Goal: Task Accomplishment & Management: Manage account settings

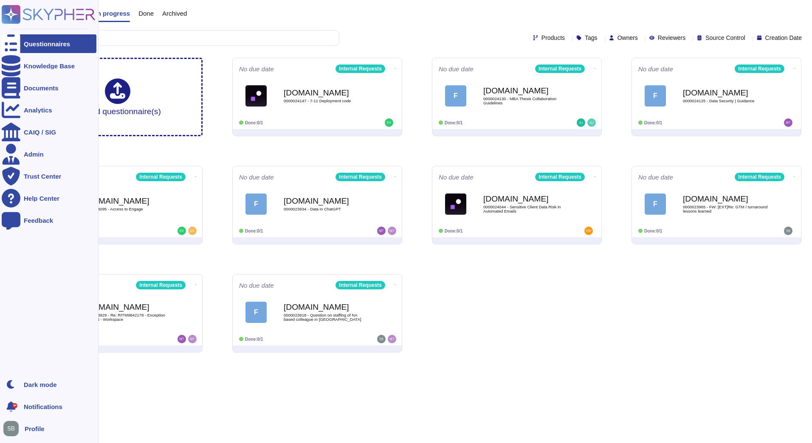
click at [36, 47] on div "Questionnaires" at bounding box center [49, 43] width 95 height 19
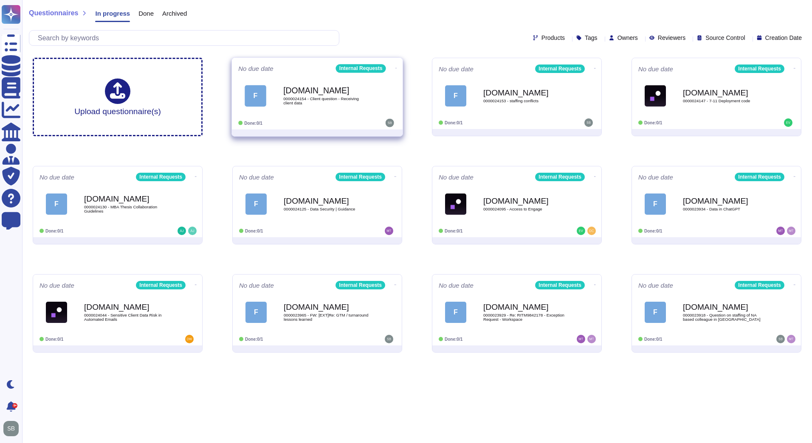
click at [364, 98] on span "0000024154 - Client question - Receiving client data" at bounding box center [326, 101] width 86 height 8
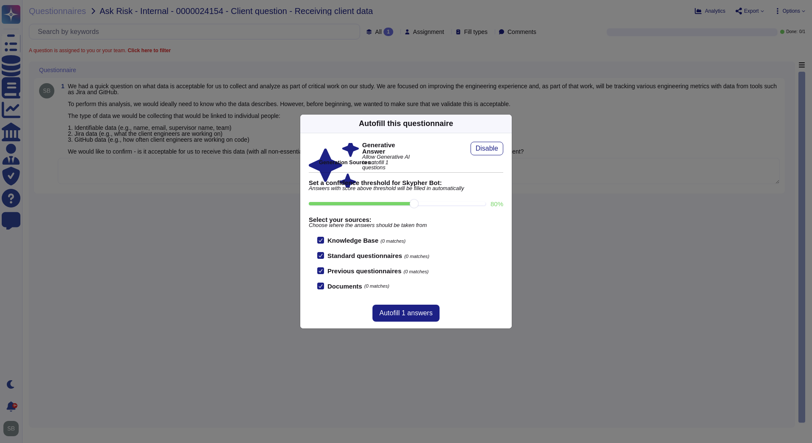
click at [506, 124] on icon at bounding box center [506, 124] width 0 height 0
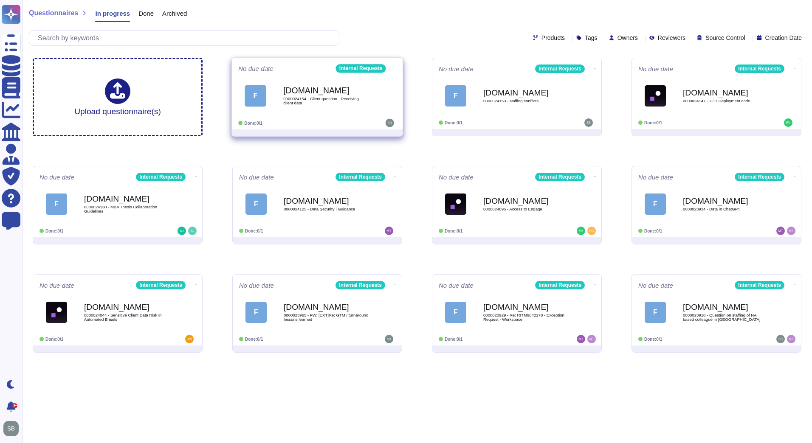
click at [292, 93] on b "[DOMAIN_NAME]" at bounding box center [326, 91] width 86 height 8
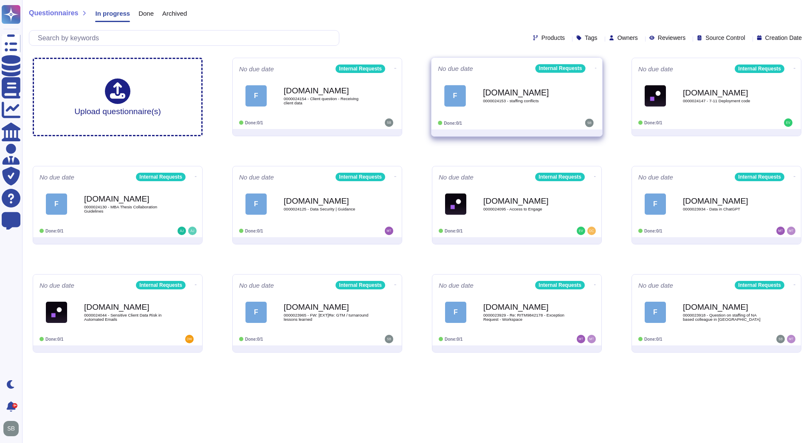
click at [495, 104] on div "[DOMAIN_NAME] 0000024153 - staffing conflicts" at bounding box center [526, 96] width 86 height 34
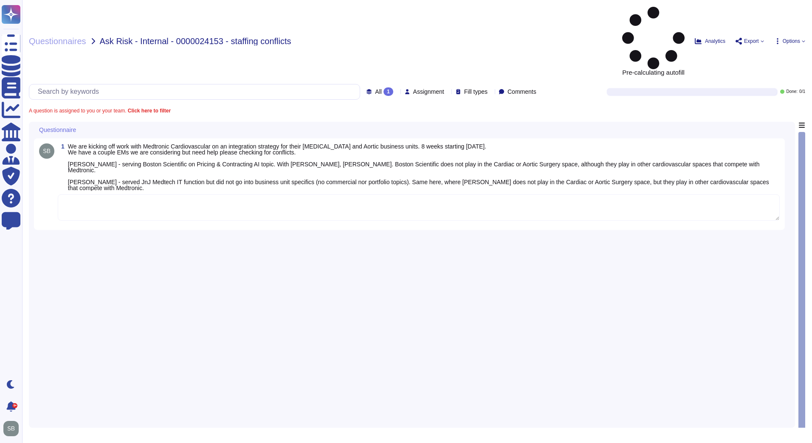
click at [193, 225] on div "1 We are kicking off work with Medtronic Cardiovascular on an integration strat…" at bounding box center [412, 272] width 756 height 301
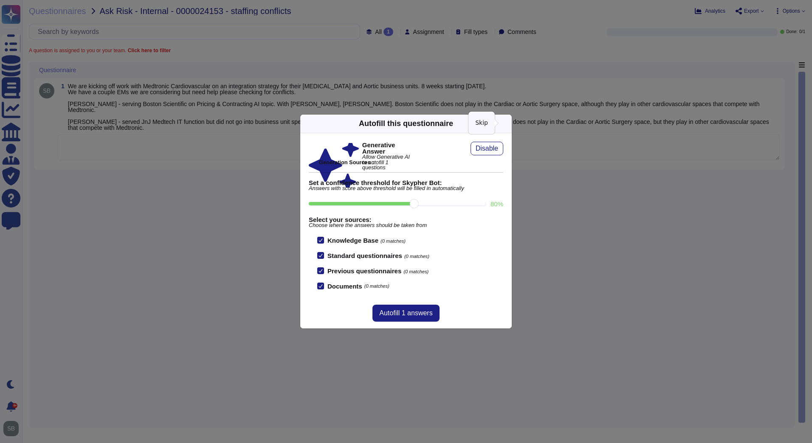
click at [506, 124] on icon at bounding box center [506, 124] width 0 height 0
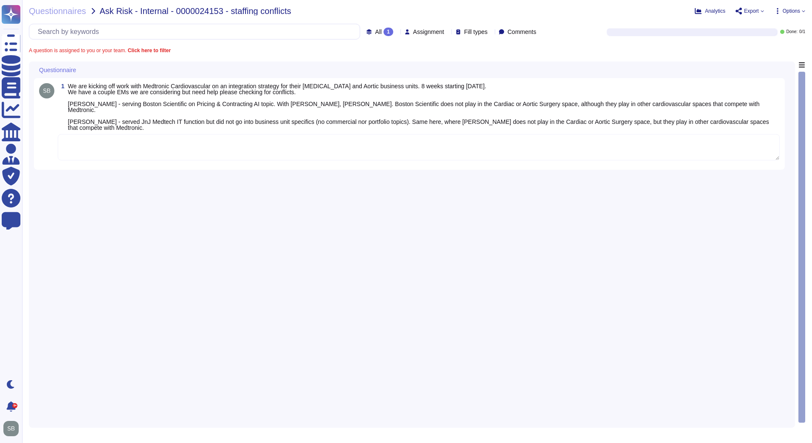
click at [408, 191] on div "1 We are kicking off work with Medtronic Cardiovascular on an integration strat…" at bounding box center [412, 242] width 756 height 361
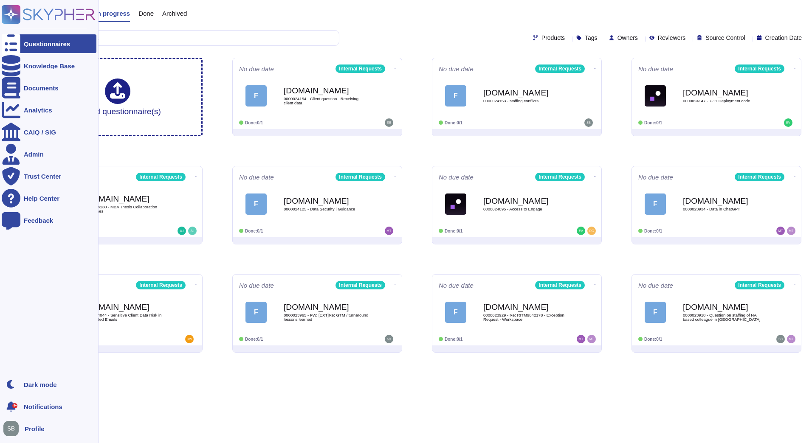
click at [11, 15] on rect at bounding box center [11, 14] width 19 height 19
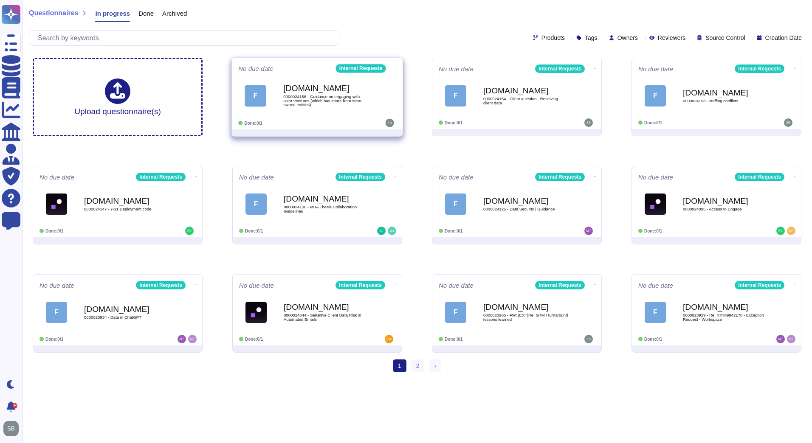
click at [395, 67] on icon at bounding box center [396, 68] width 2 height 2
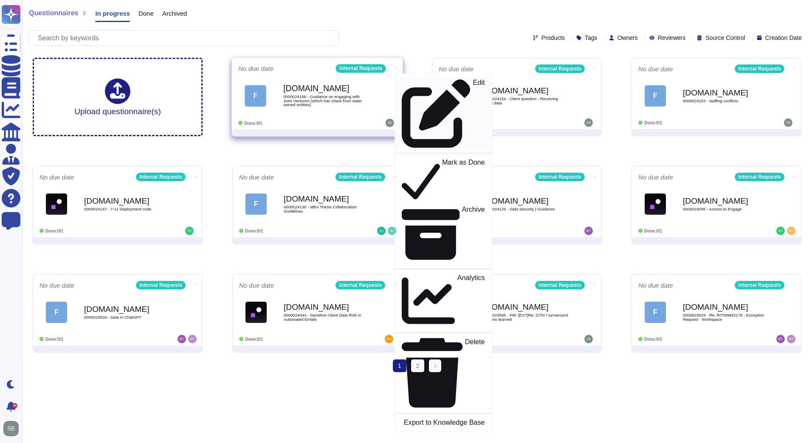
click at [416, 86] on div "Edit" at bounding box center [443, 113] width 83 height 69
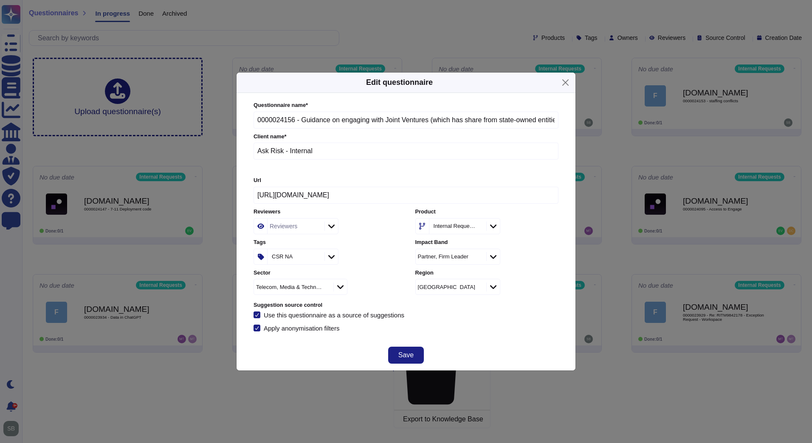
click at [268, 227] on div "Reviewers" at bounding box center [294, 226] width 55 height 15
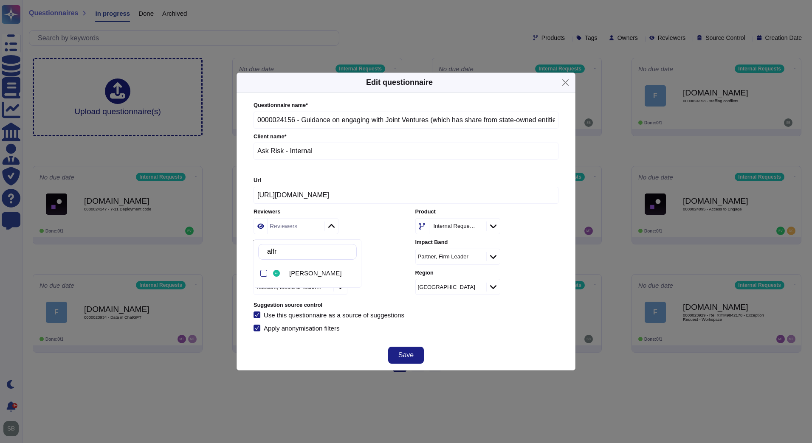
type input "[PERSON_NAME]"
click at [312, 275] on span "[PERSON_NAME]" at bounding box center [315, 274] width 52 height 8
click at [490, 339] on div "Questionnaire name * 0000024156 - Guidance on engaging with Joint Ventures (whi…" at bounding box center [406, 217] width 322 height 248
click at [405, 354] on span "Save" at bounding box center [405, 355] width 15 height 7
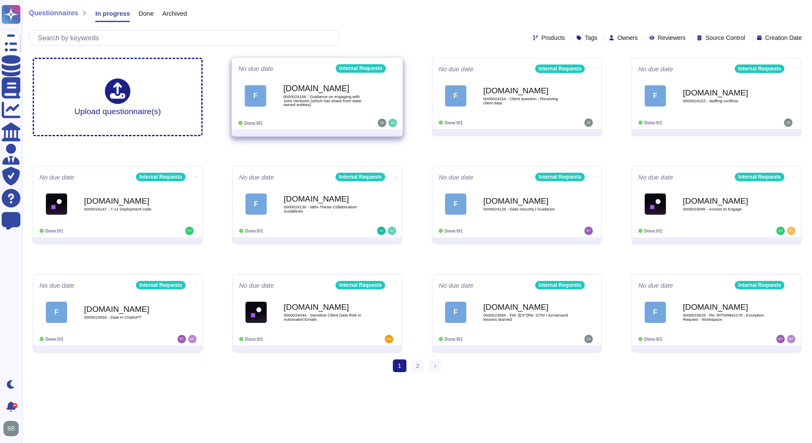
click at [301, 93] on b "[DOMAIN_NAME]" at bounding box center [326, 88] width 86 height 8
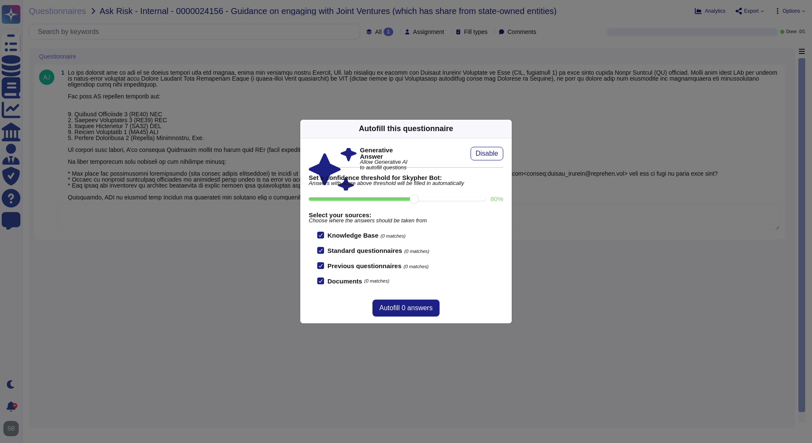
click at [191, 310] on div "Autofill this questionnaire Generative Answer Allow Generative AI to autofill q…" at bounding box center [406, 221] width 812 height 443
